Goal: Find contact information: Find contact information

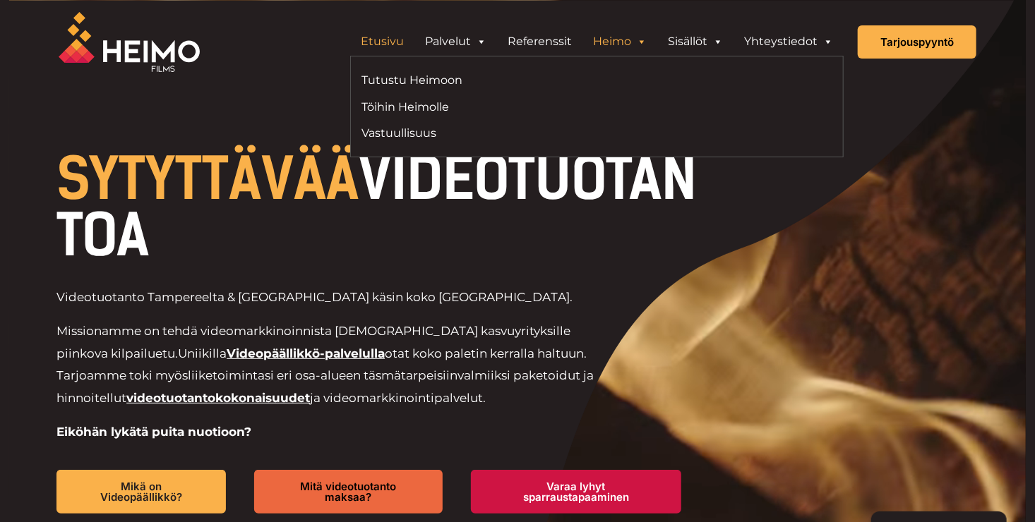
click at [639, 44] on span "Header Widget 1" at bounding box center [640, 42] width 11 height 28
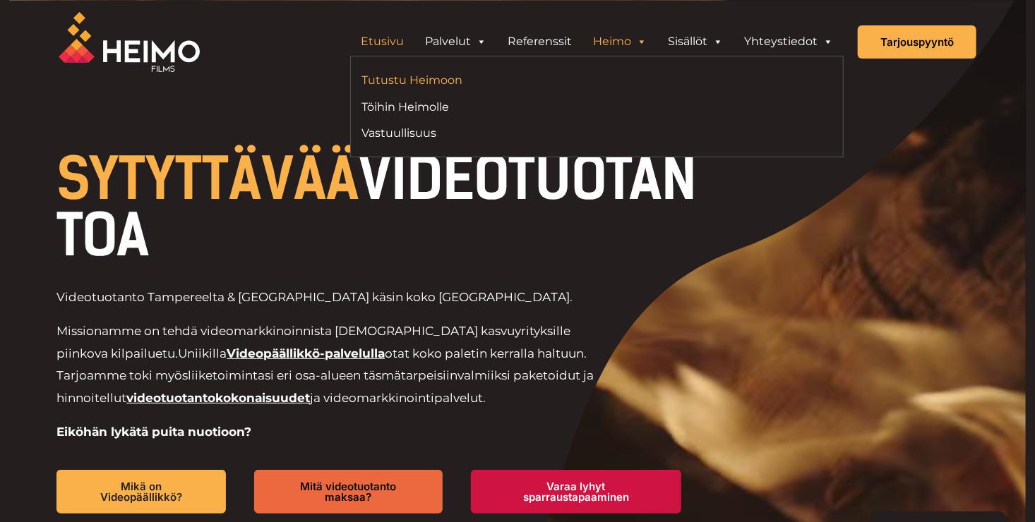
click at [433, 82] on link "Tutustu Heimoon" at bounding box center [473, 80] width 225 height 19
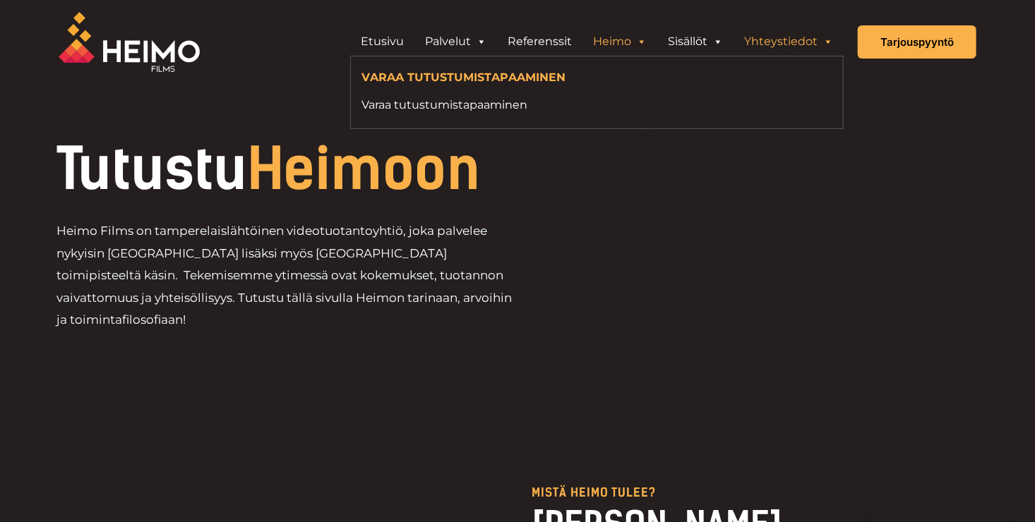
click at [798, 43] on link "Yhteystiedot" at bounding box center [788, 42] width 110 height 28
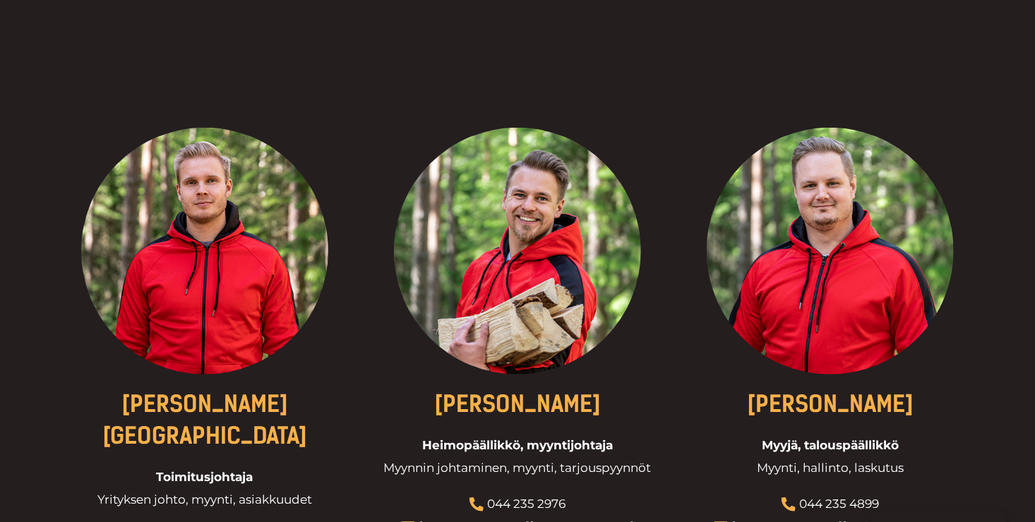
scroll to position [423, 0]
